Goal: Transaction & Acquisition: Purchase product/service

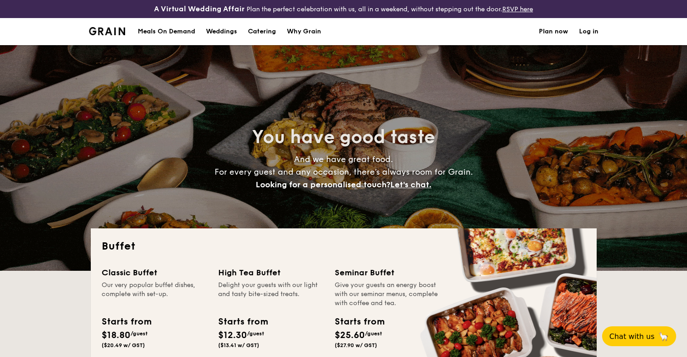
select select
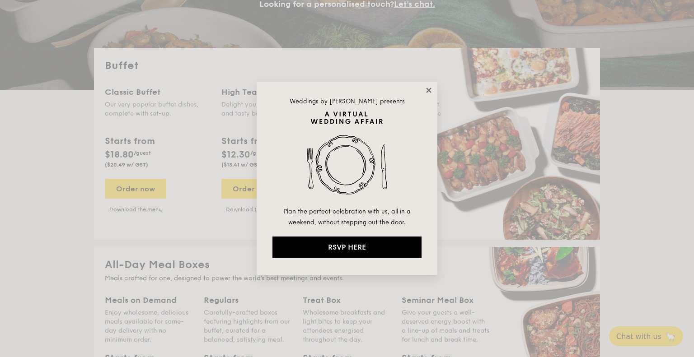
click at [429, 90] on icon at bounding box center [428, 90] width 5 height 5
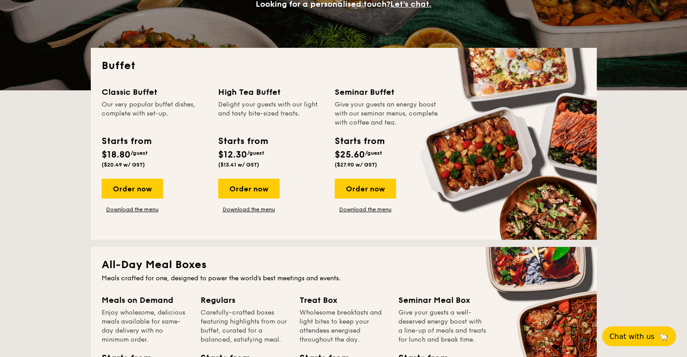
click at [490, 163] on div "Classic Buffet Our very popular buffet dishes, complete with set-up. Starts fro…" at bounding box center [344, 157] width 484 height 143
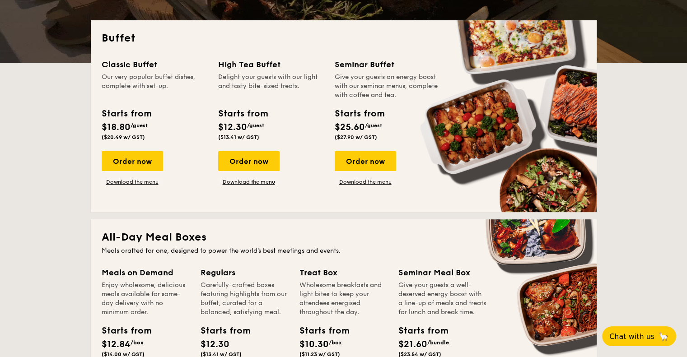
scroll to position [136, 0]
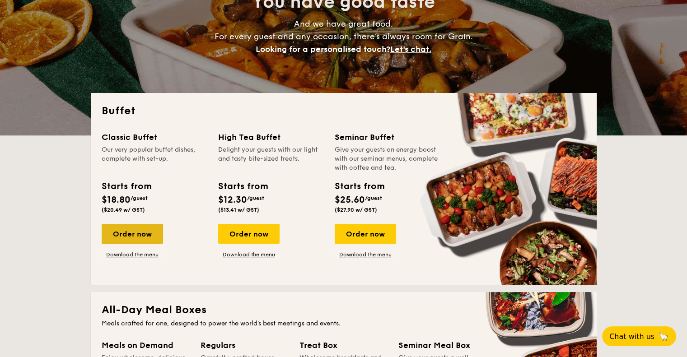
click at [127, 233] on div "Order now" at bounding box center [132, 234] width 61 height 20
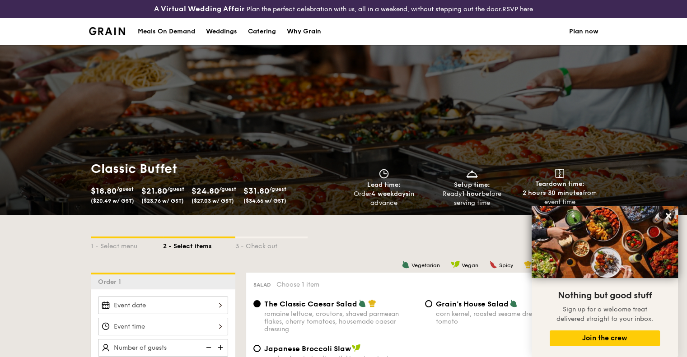
click at [376, 216] on div "1 - Select menu 2 - Select items 3 - Check out" at bounding box center [344, 244] width 506 height 58
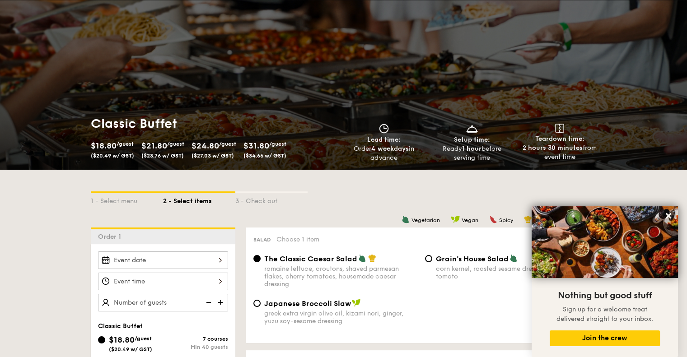
click at [268, 154] on span "($34.66 w/ GST)" at bounding box center [265, 156] width 43 height 6
click at [254, 201] on div "3 - Check out" at bounding box center [271, 199] width 72 height 13
select select
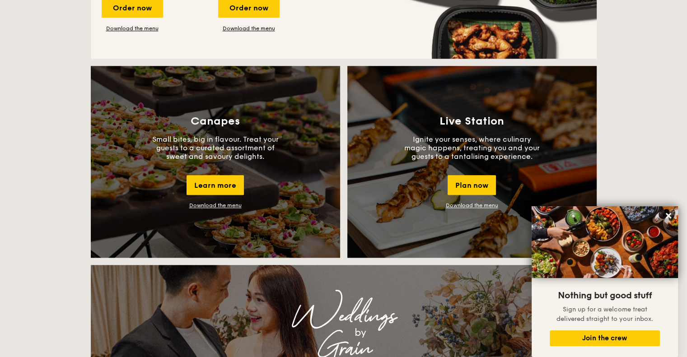
scroll to position [761, 0]
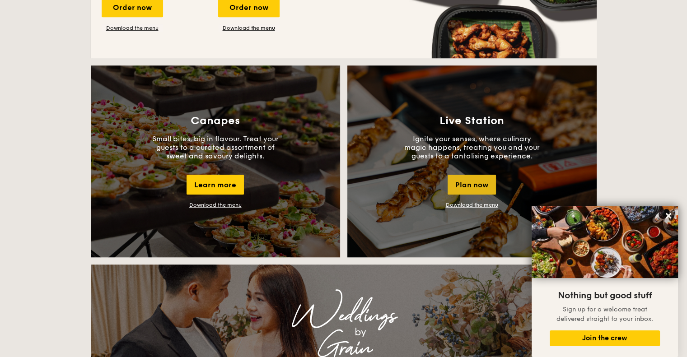
click at [463, 188] on div "Plan now" at bounding box center [472, 185] width 48 height 20
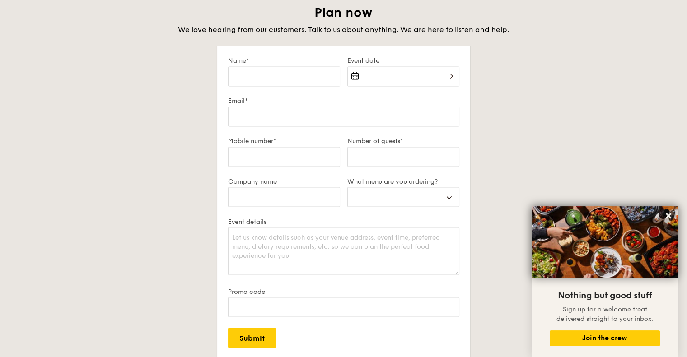
scroll to position [1750, 0]
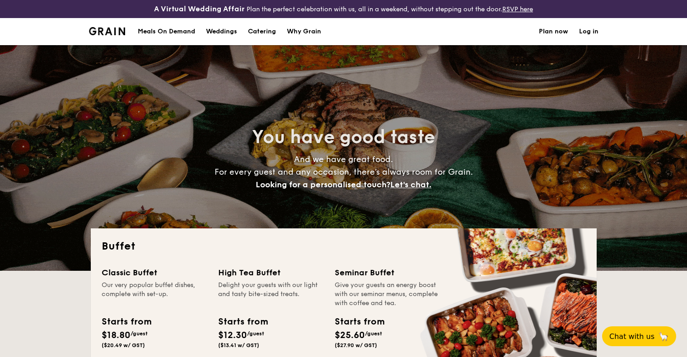
select select
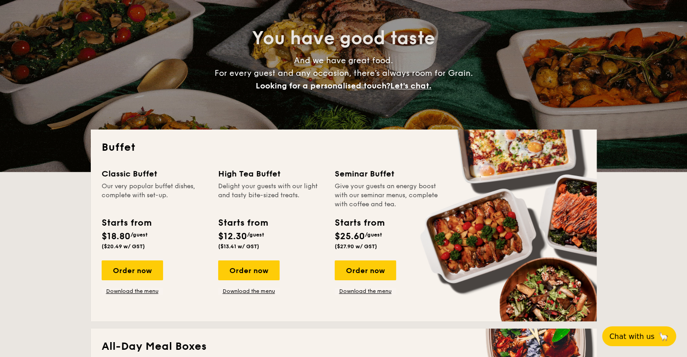
scroll to position [136, 0]
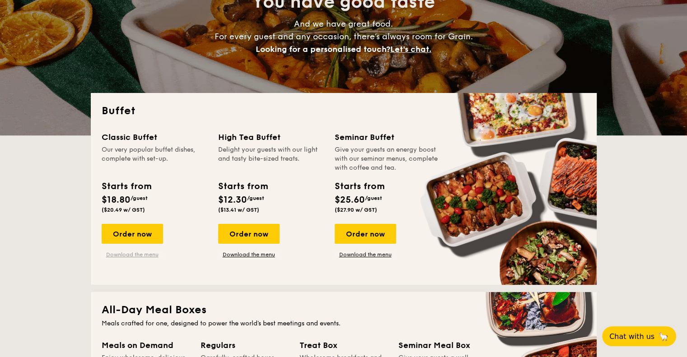
click at [126, 254] on link "Download the menu" at bounding box center [132, 254] width 61 height 7
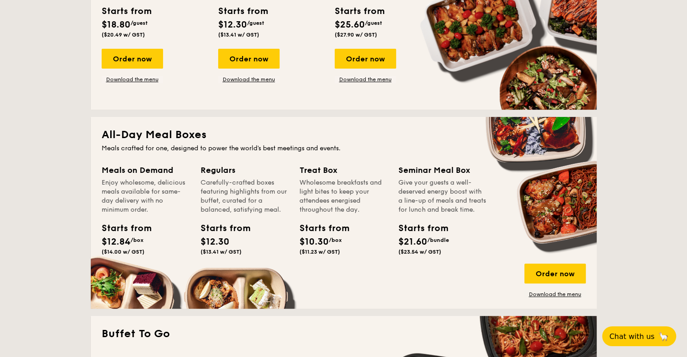
scroll to position [316, 0]
